Goal: Task Accomplishment & Management: Manage account settings

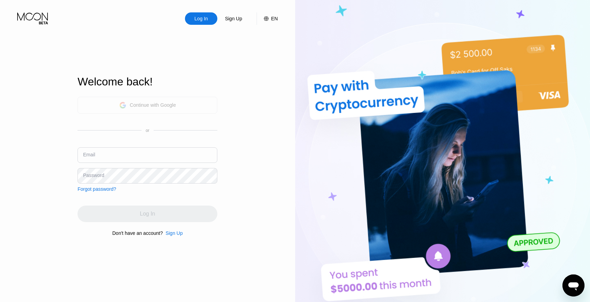
click at [172, 109] on div "Continue with Google" at bounding box center [147, 105] width 57 height 11
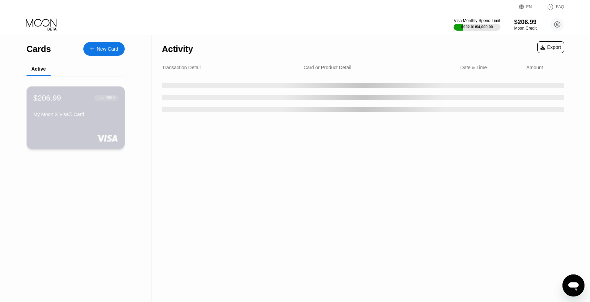
click at [104, 107] on div "$206.99 ● ● ● ● 9089 My Moon X Visa® Card" at bounding box center [75, 106] width 84 height 27
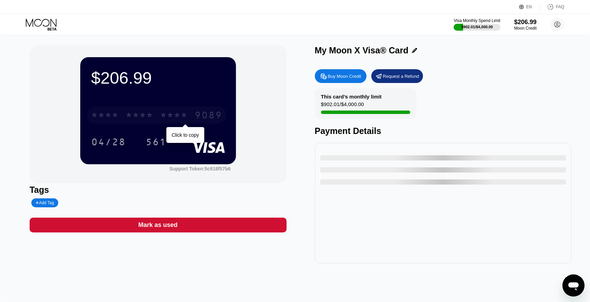
click at [160, 111] on div "* * * *" at bounding box center [174, 116] width 28 height 11
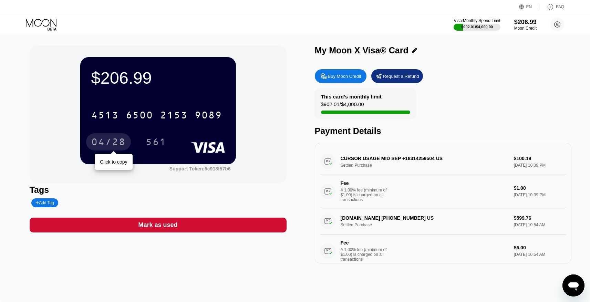
click at [116, 144] on div "04/28" at bounding box center [108, 142] width 34 height 11
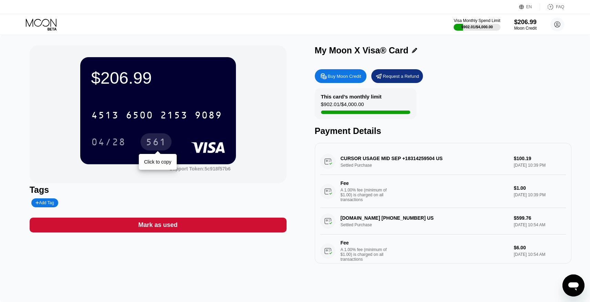
click at [157, 147] on div "561" at bounding box center [156, 142] width 21 height 11
